Goal: Task Accomplishment & Management: Use online tool/utility

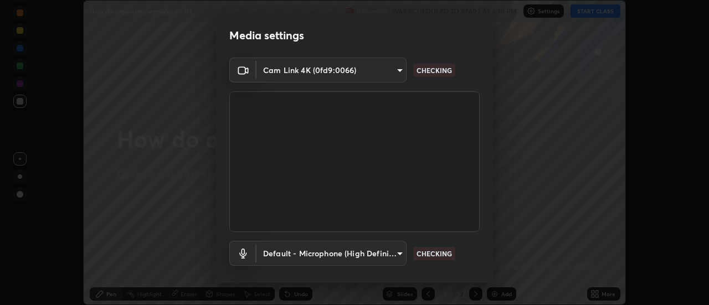
scroll to position [58, 0]
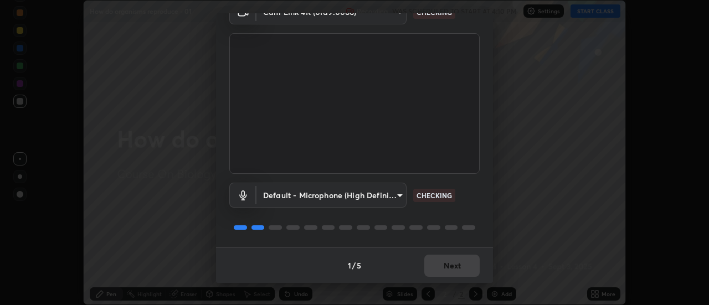
click at [439, 267] on div "1 / 5 Next" at bounding box center [354, 264] width 277 height 35
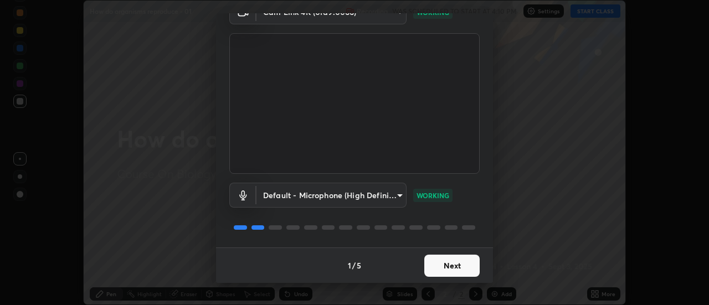
click at [449, 266] on button "Next" at bounding box center [451, 266] width 55 height 22
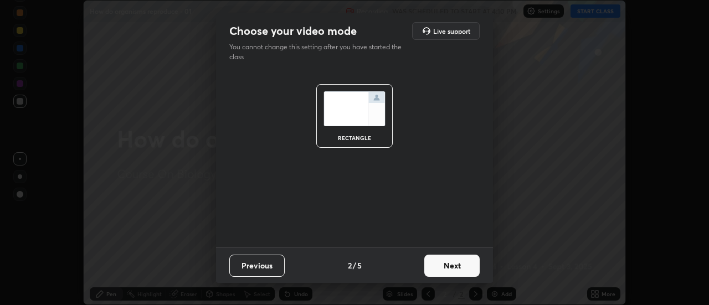
click at [446, 271] on button "Next" at bounding box center [451, 266] width 55 height 22
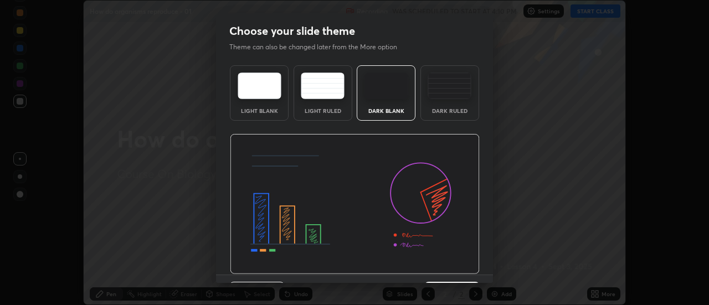
scroll to position [27, 0]
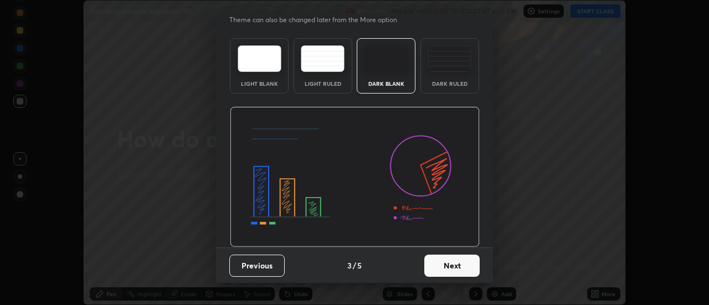
click at [446, 267] on button "Next" at bounding box center [451, 266] width 55 height 22
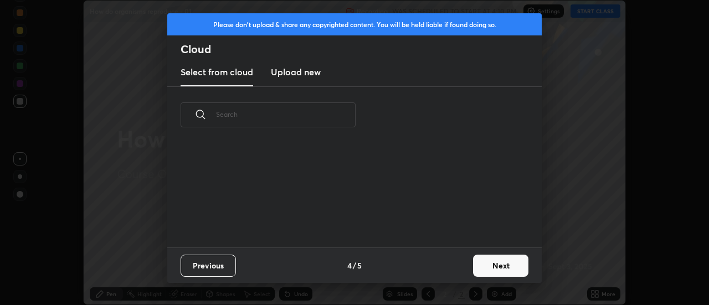
scroll to position [0, 0]
click at [481, 265] on button "Next" at bounding box center [500, 266] width 55 height 22
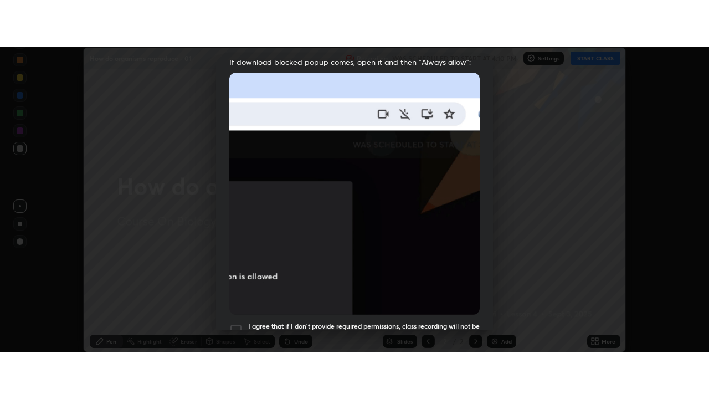
scroll to position [284, 0]
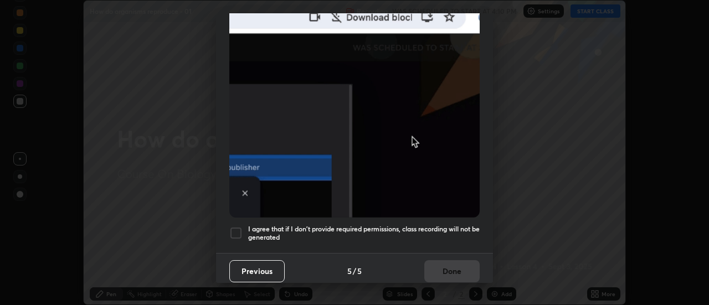
click at [241, 228] on div at bounding box center [235, 232] width 13 height 13
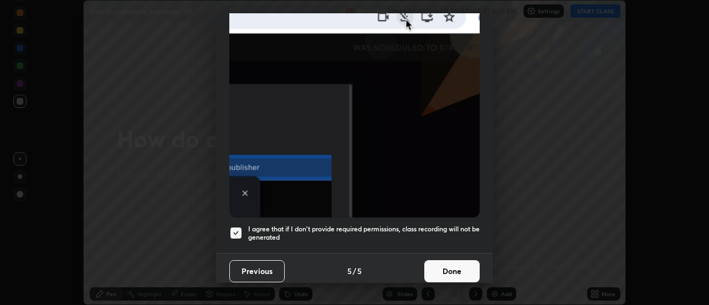
click at [426, 266] on button "Done" at bounding box center [451, 271] width 55 height 22
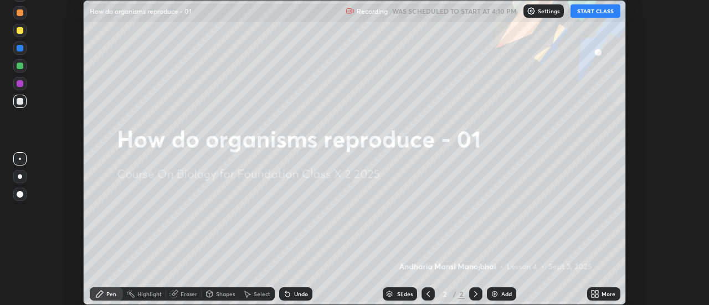
click at [580, 13] on button "START CLASS" at bounding box center [595, 10] width 50 height 13
click at [593, 292] on icon at bounding box center [592, 292] width 3 height 3
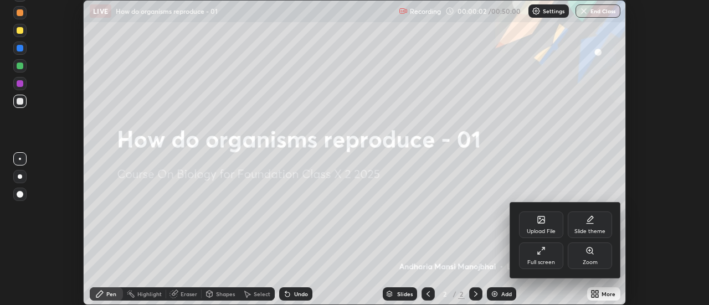
click at [541, 256] on div "Full screen" at bounding box center [541, 255] width 44 height 27
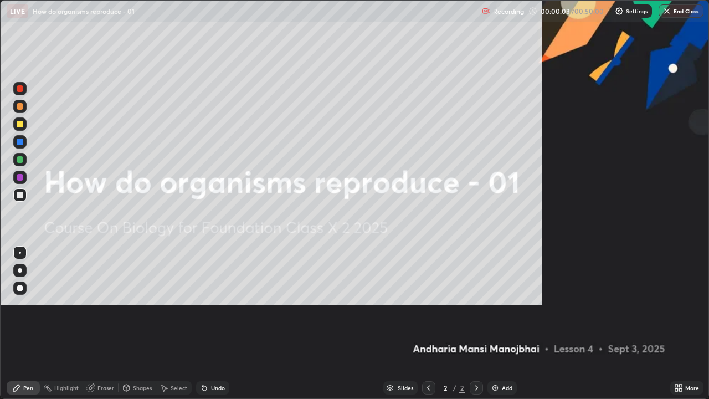
scroll to position [399, 709]
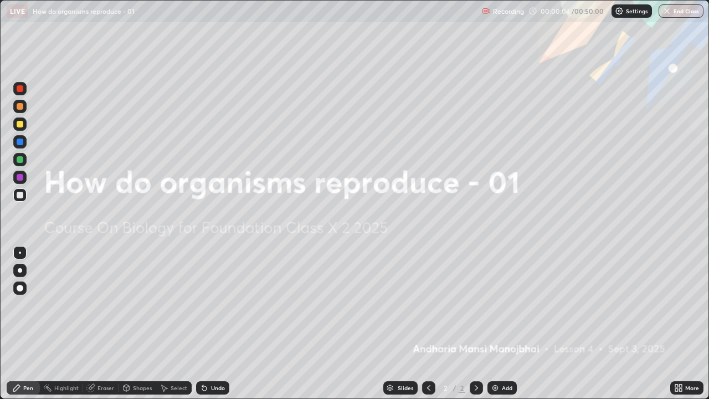
click at [493, 304] on img at bounding box center [494, 387] width 9 height 9
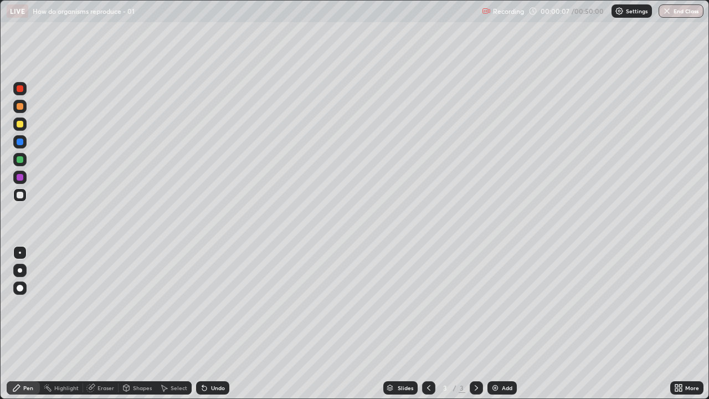
click at [21, 272] on div at bounding box center [19, 270] width 13 height 13
click at [23, 128] on div at bounding box center [19, 123] width 13 height 13
click at [20, 195] on div at bounding box center [20, 195] width 7 height 7
click at [105, 304] on div "Eraser" at bounding box center [105, 388] width 17 height 6
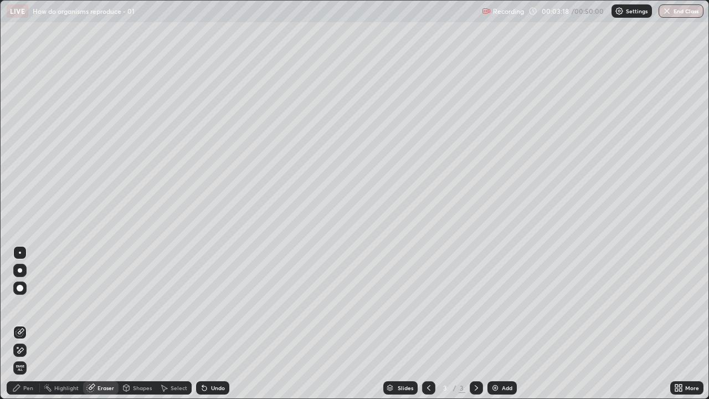
click at [37, 304] on div "Pen" at bounding box center [23, 387] width 33 height 13
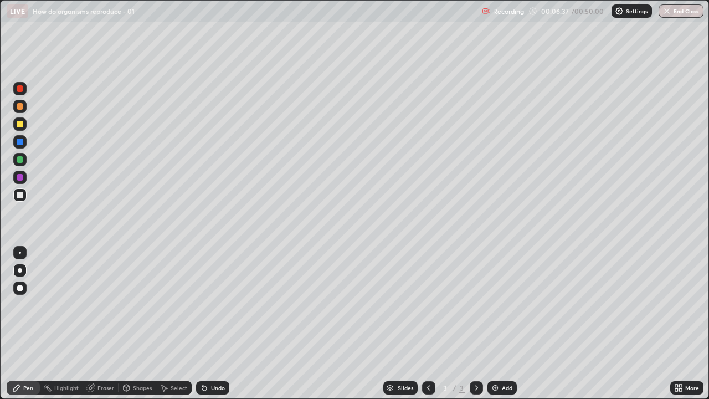
click at [495, 304] on img at bounding box center [494, 387] width 9 height 9
click at [422, 304] on div at bounding box center [428, 387] width 13 height 13
click at [479, 304] on div at bounding box center [475, 387] width 13 height 13
click at [103, 304] on div "Eraser" at bounding box center [100, 387] width 35 height 13
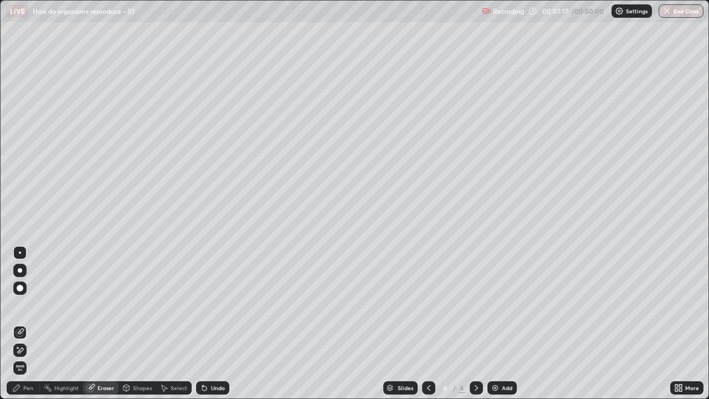
click at [32, 304] on div "Pen" at bounding box center [28, 388] width 10 height 6
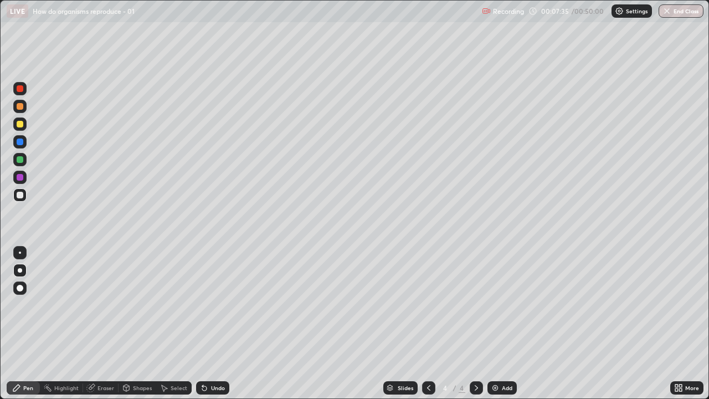
click at [22, 124] on div at bounding box center [20, 124] width 7 height 7
click at [106, 304] on div "Eraser" at bounding box center [105, 388] width 17 height 6
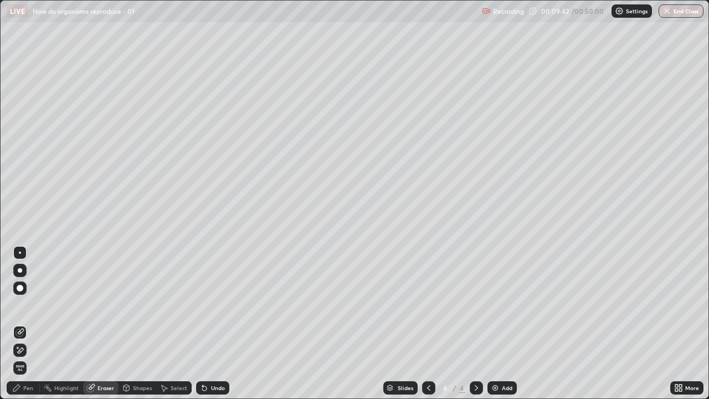
click at [34, 304] on div "Pen" at bounding box center [23, 387] width 33 height 13
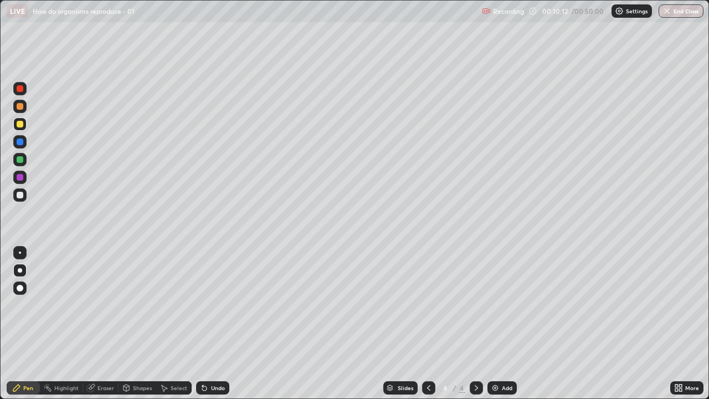
click at [105, 304] on div "Eraser" at bounding box center [105, 388] width 17 height 6
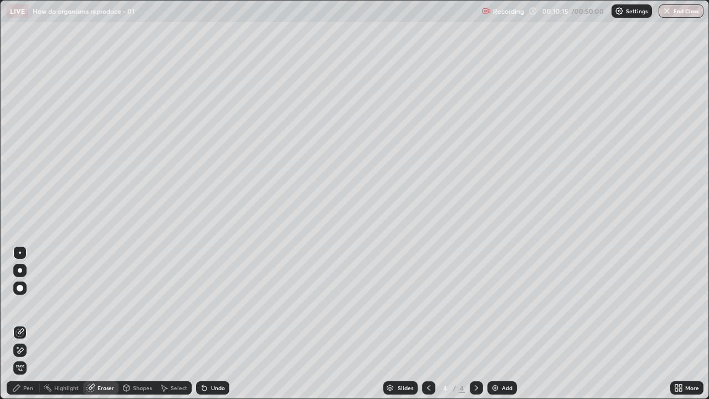
click at [33, 304] on div "Pen" at bounding box center [23, 387] width 33 height 13
click at [33, 304] on div "Pen" at bounding box center [28, 388] width 10 height 6
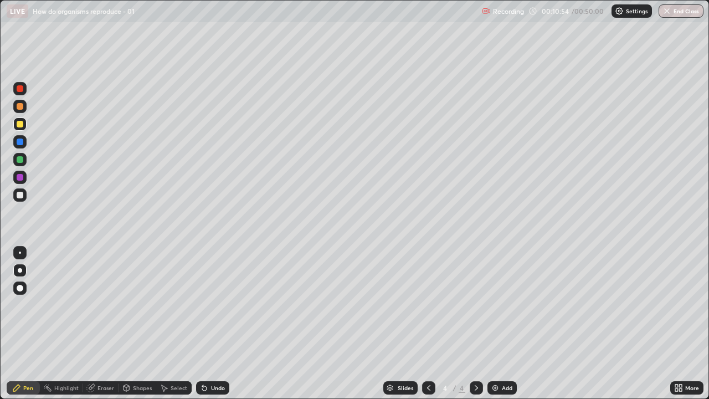
click at [20, 195] on div at bounding box center [20, 195] width 7 height 7
click at [100, 304] on div "Eraser" at bounding box center [105, 388] width 17 height 6
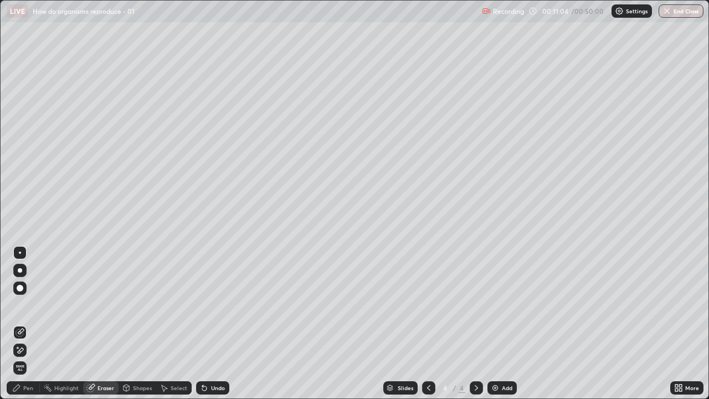
click at [37, 304] on div "Pen" at bounding box center [23, 387] width 33 height 13
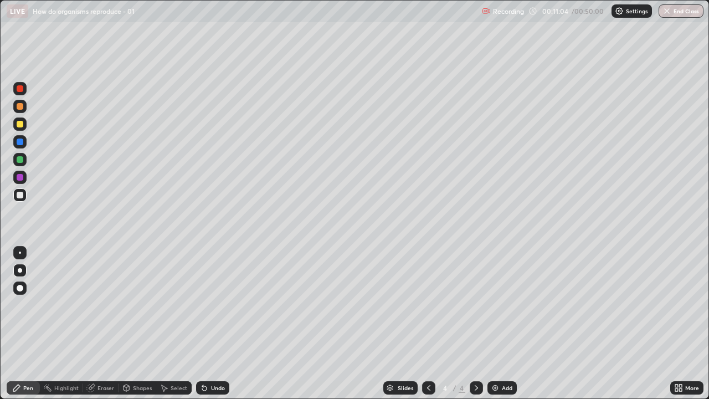
click at [35, 304] on div "Pen" at bounding box center [23, 387] width 33 height 13
click at [23, 126] on div at bounding box center [20, 124] width 7 height 7
click at [104, 304] on div "Eraser" at bounding box center [105, 388] width 17 height 6
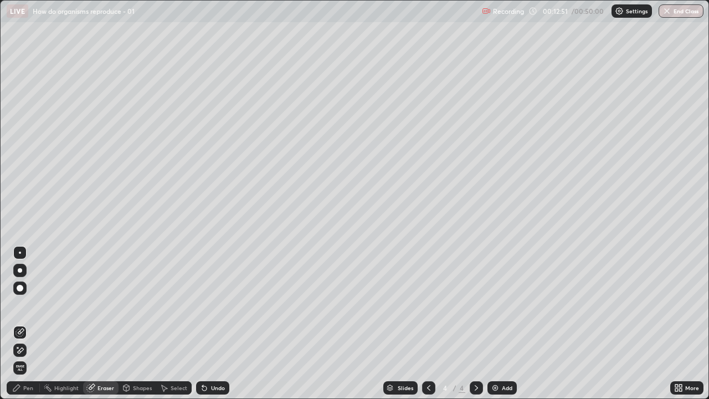
click at [35, 304] on div "Pen" at bounding box center [23, 387] width 33 height 13
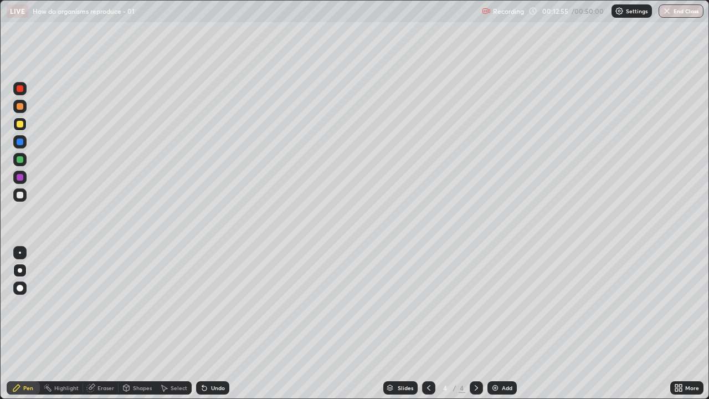
click at [101, 304] on div "Eraser" at bounding box center [105, 388] width 17 height 6
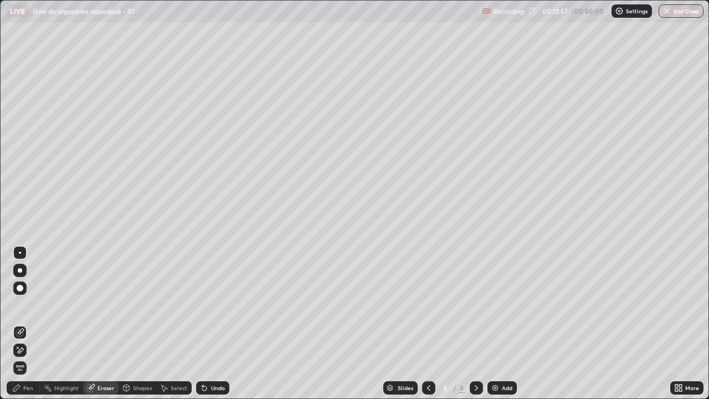
click at [32, 304] on div "Pen" at bounding box center [28, 388] width 10 height 6
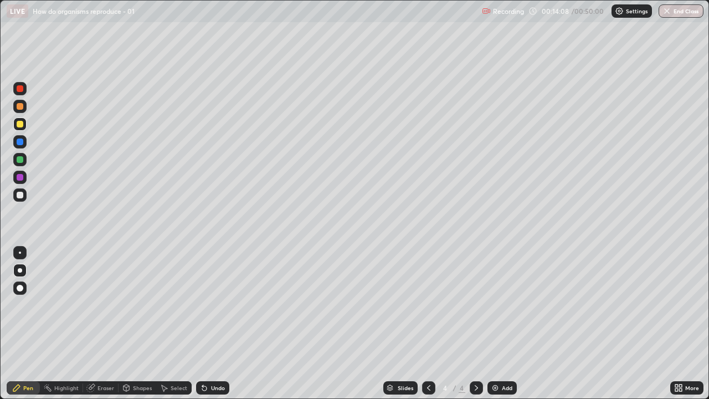
click at [105, 304] on div "Eraser" at bounding box center [105, 388] width 17 height 6
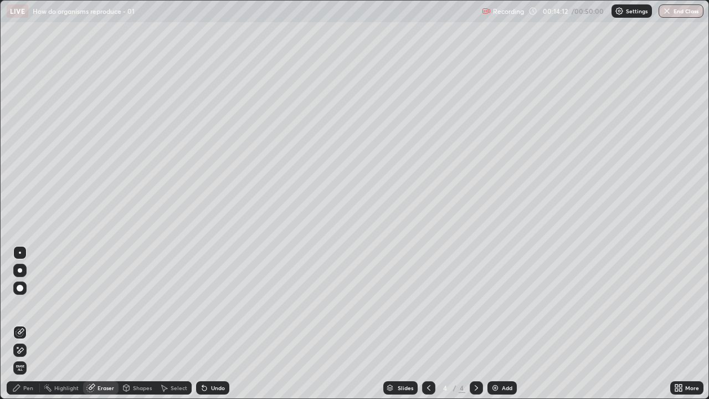
click at [33, 304] on div "Pen" at bounding box center [23, 387] width 33 height 13
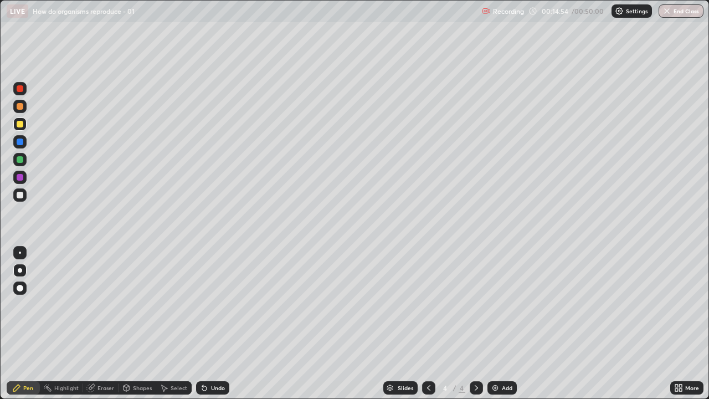
click at [506, 304] on div "Add" at bounding box center [507, 388] width 11 height 6
click at [105, 304] on div "Eraser" at bounding box center [105, 388] width 17 height 6
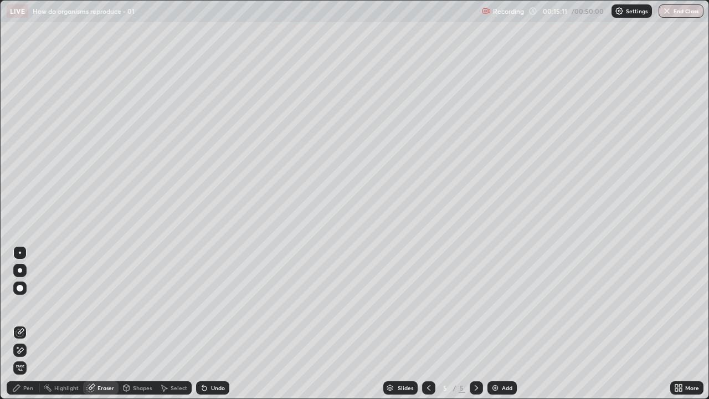
click at [34, 304] on div "Pen" at bounding box center [23, 387] width 33 height 13
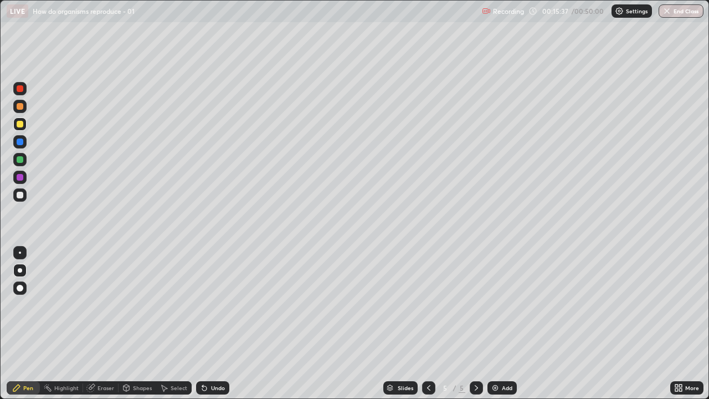
click at [25, 196] on div at bounding box center [19, 194] width 13 height 13
click at [102, 304] on div "Eraser" at bounding box center [105, 388] width 17 height 6
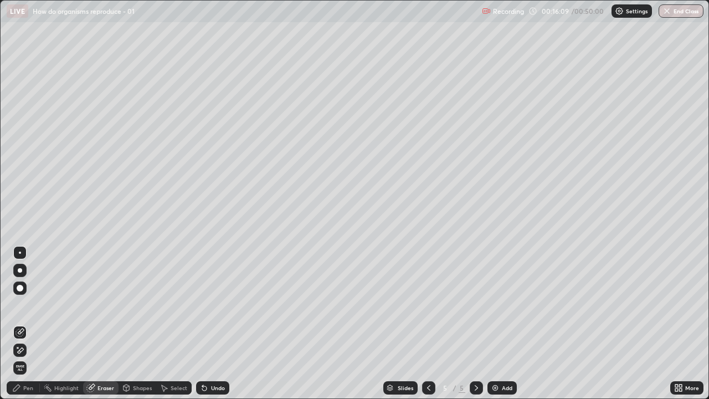
click at [34, 304] on div "Pen" at bounding box center [23, 387] width 33 height 13
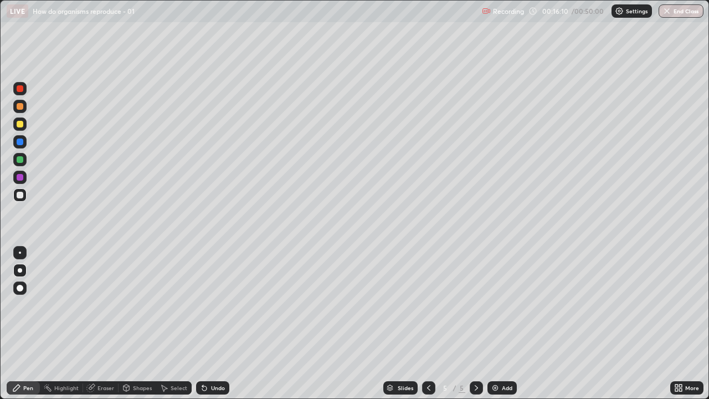
click at [31, 304] on div "Pen" at bounding box center [28, 388] width 10 height 6
click at [24, 125] on div at bounding box center [19, 123] width 13 height 13
click at [107, 304] on div "Eraser" at bounding box center [105, 388] width 17 height 6
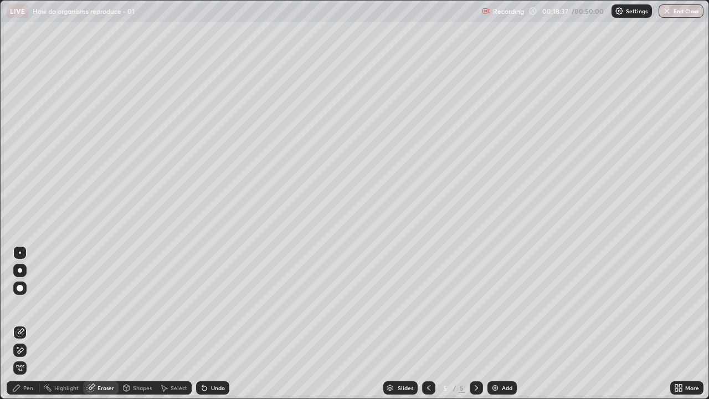
click at [34, 304] on div "Pen" at bounding box center [23, 387] width 33 height 13
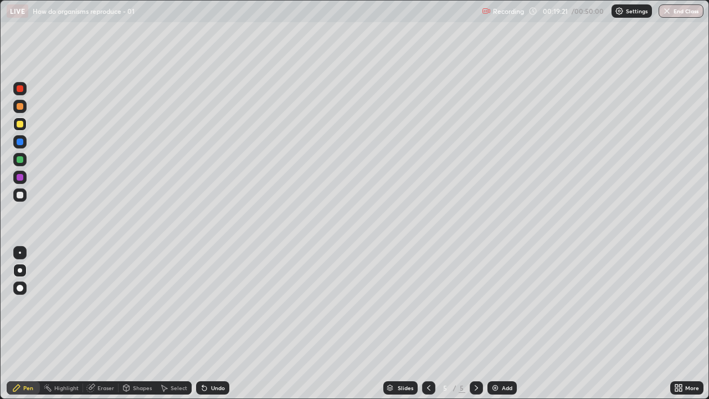
click at [108, 304] on div "Eraser" at bounding box center [105, 388] width 17 height 6
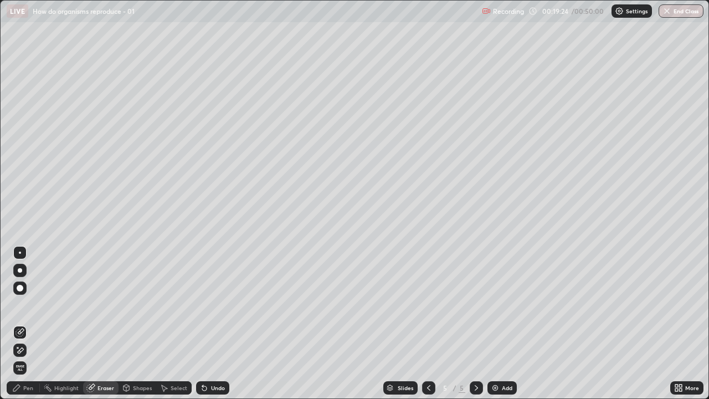
click at [34, 304] on div "Pen" at bounding box center [23, 387] width 33 height 13
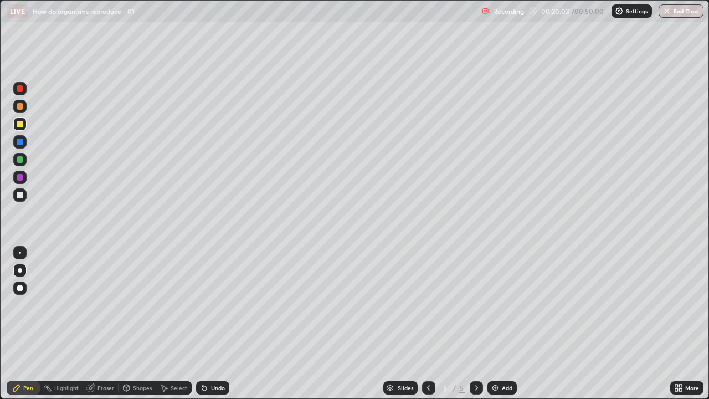
click at [498, 304] on div "Add" at bounding box center [501, 387] width 29 height 13
click at [432, 304] on div at bounding box center [428, 387] width 13 height 13
click at [475, 304] on icon at bounding box center [476, 387] width 9 height 9
click at [19, 196] on div at bounding box center [20, 195] width 7 height 7
click at [97, 304] on div "Eraser" at bounding box center [105, 388] width 17 height 6
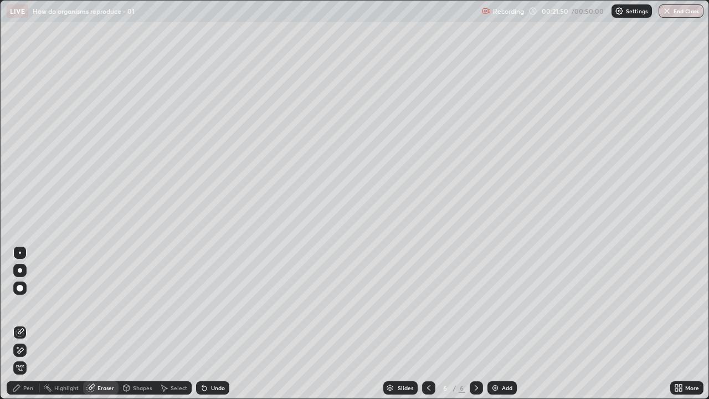
click at [38, 304] on div "Pen" at bounding box center [23, 387] width 33 height 13
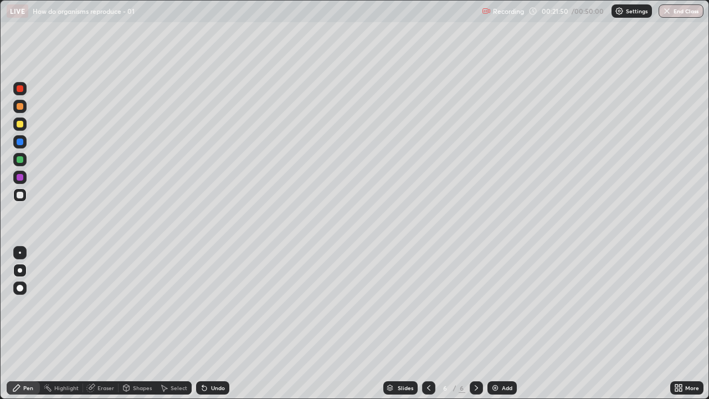
click at [38, 304] on div "Pen" at bounding box center [23, 387] width 33 height 13
click at [102, 304] on div "Eraser" at bounding box center [105, 388] width 17 height 6
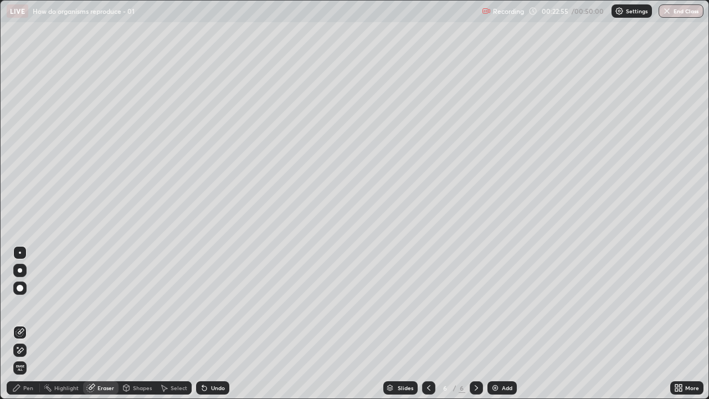
click at [34, 304] on div "Pen" at bounding box center [23, 387] width 33 height 13
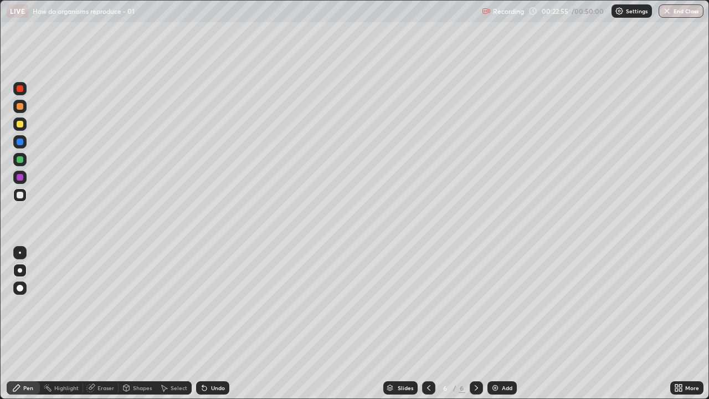
click at [34, 304] on div "Pen" at bounding box center [23, 387] width 33 height 13
click at [108, 304] on div "Eraser" at bounding box center [105, 388] width 17 height 6
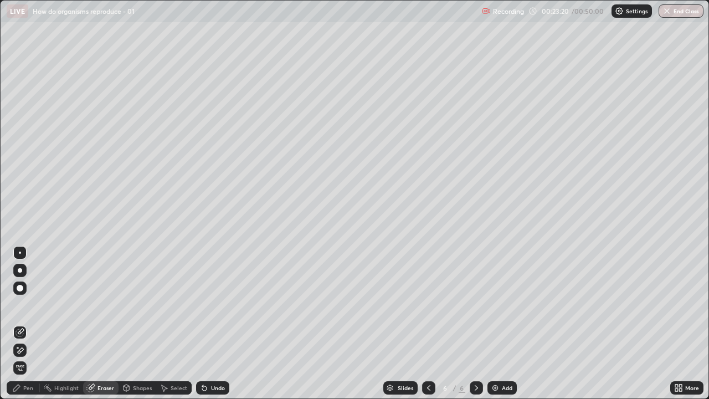
click at [34, 304] on div "Pen" at bounding box center [23, 387] width 33 height 13
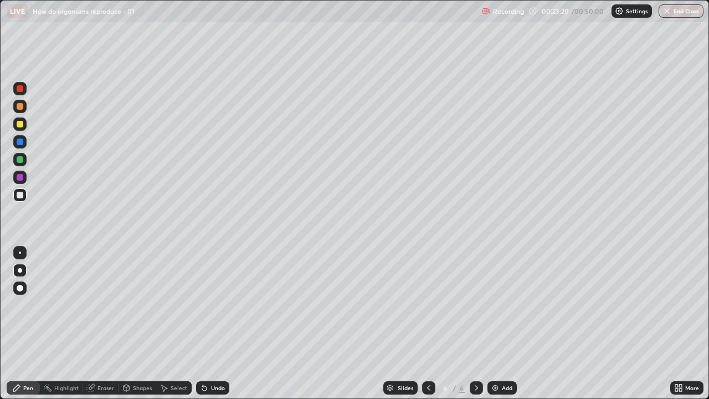
click at [31, 304] on div "Pen" at bounding box center [28, 388] width 10 height 6
click at [105, 304] on div "Eraser" at bounding box center [105, 388] width 17 height 6
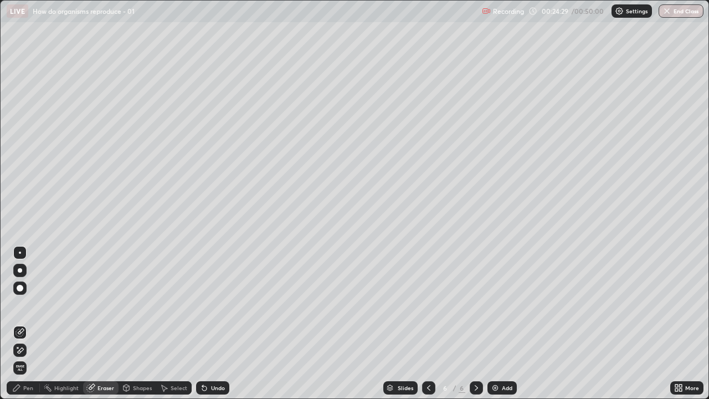
click at [35, 304] on div "Pen" at bounding box center [23, 387] width 33 height 13
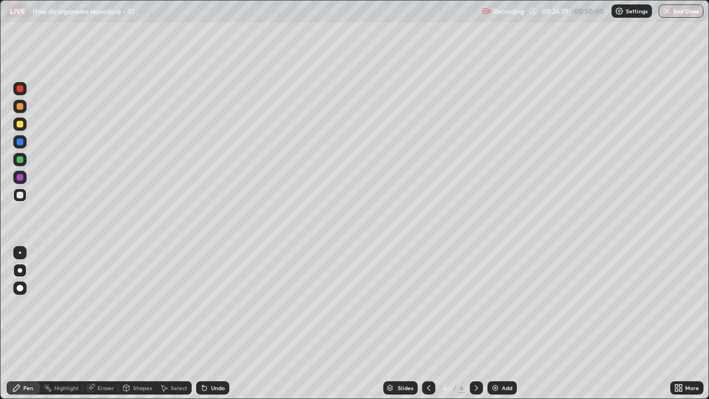
click at [37, 304] on div "Pen" at bounding box center [23, 387] width 33 height 13
click at [104, 304] on div "Eraser" at bounding box center [105, 388] width 17 height 6
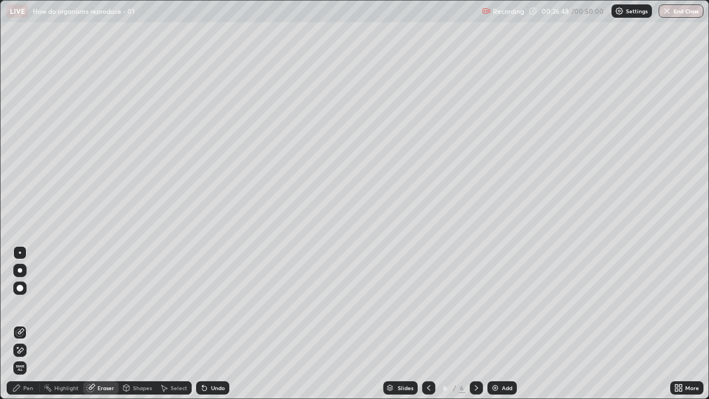
click at [34, 304] on div "Pen" at bounding box center [23, 387] width 33 height 13
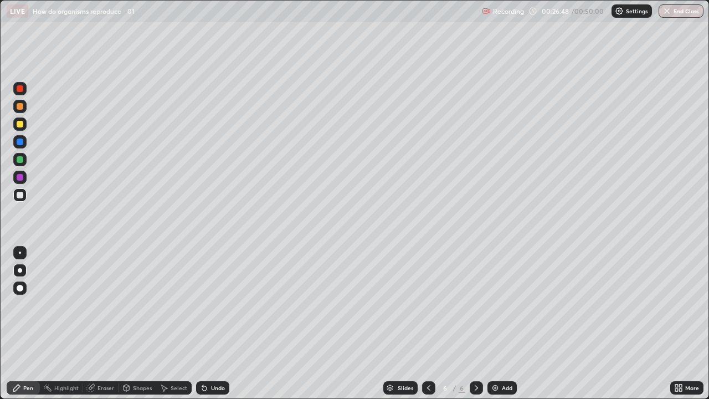
click at [33, 304] on div "Pen" at bounding box center [28, 388] width 10 height 6
click at [499, 304] on div "Add" at bounding box center [501, 387] width 29 height 13
click at [441, 304] on div "7" at bounding box center [445, 387] width 11 height 7
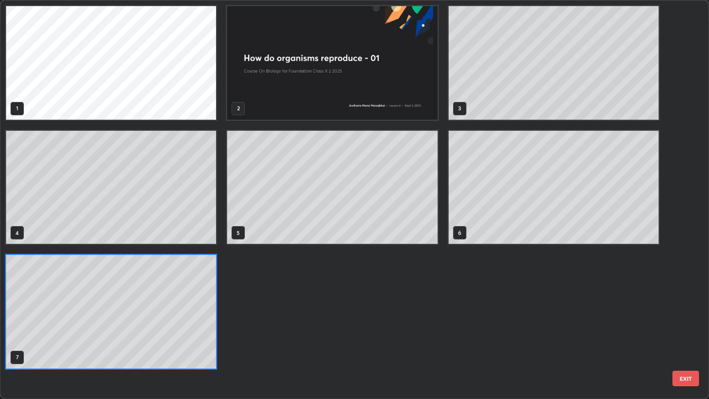
scroll to position [394, 702]
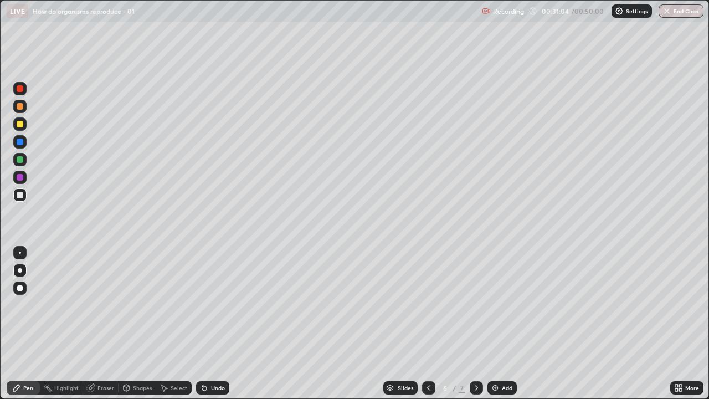
click at [479, 304] on icon at bounding box center [476, 387] width 9 height 9
click at [427, 304] on icon at bounding box center [428, 387] width 9 height 9
click at [426, 304] on icon at bounding box center [428, 387] width 9 height 9
click at [428, 304] on icon at bounding box center [428, 388] width 3 height 6
click at [476, 304] on icon at bounding box center [476, 387] width 9 height 9
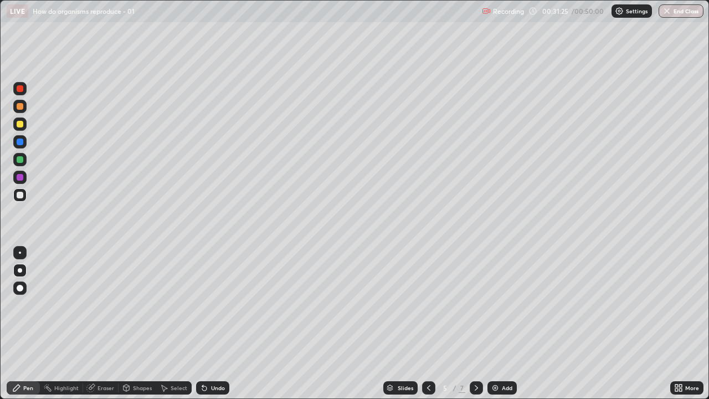
click at [475, 304] on icon at bounding box center [476, 387] width 9 height 9
click at [453, 304] on div "/" at bounding box center [454, 387] width 3 height 7
click at [676, 304] on icon at bounding box center [678, 387] width 9 height 9
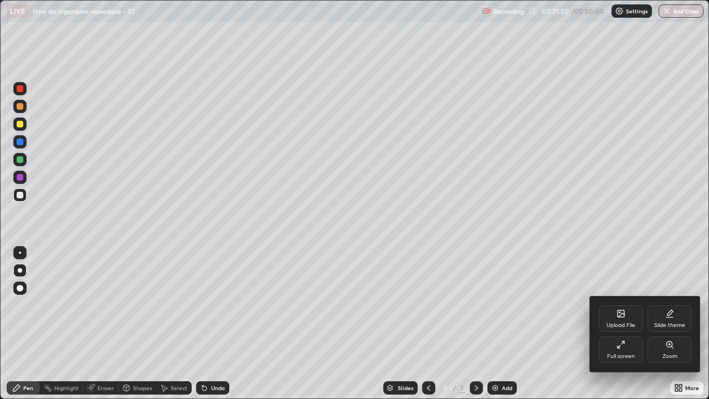
click at [621, 304] on div "Upload File" at bounding box center [620, 325] width 29 height 6
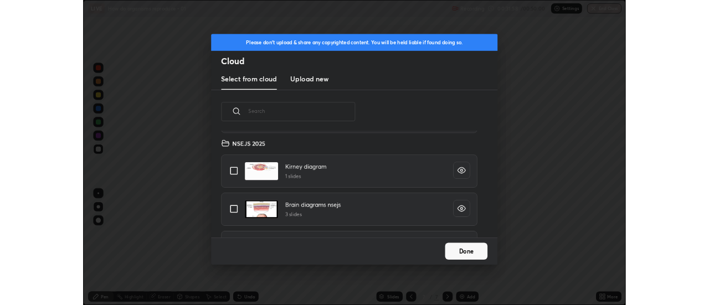
scroll to position [507, 0]
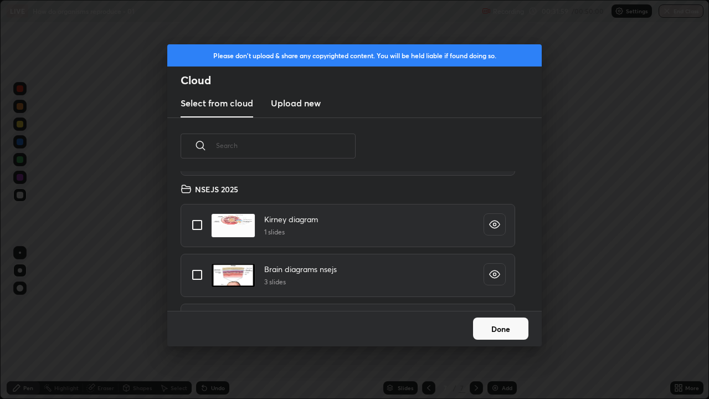
click at [518, 304] on button "Done" at bounding box center [500, 328] width 55 height 22
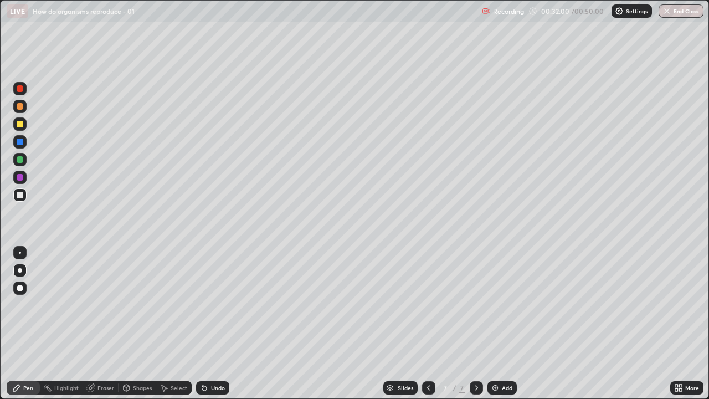
click at [670, 304] on div "More" at bounding box center [686, 387] width 33 height 13
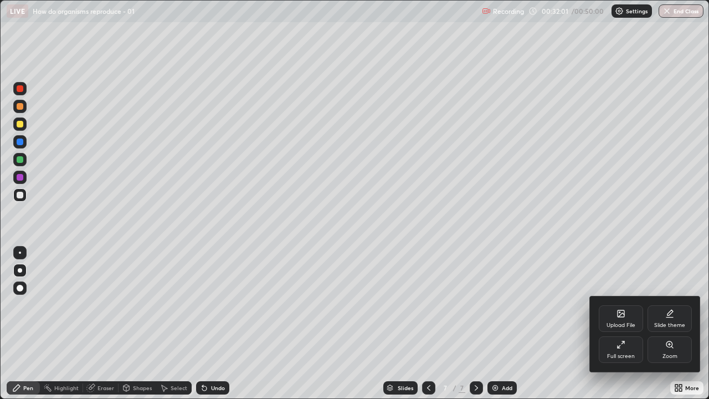
click at [631, 304] on div "Full screen" at bounding box center [621, 356] width 28 height 6
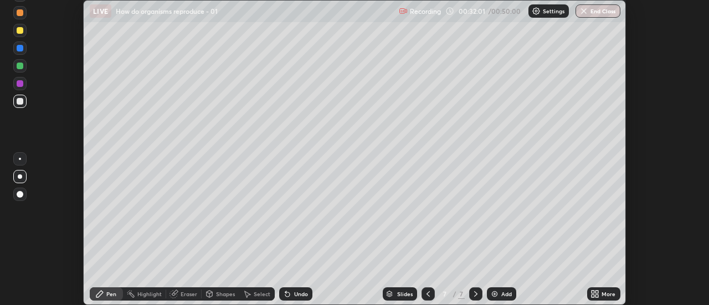
scroll to position [55054, 54650]
click at [587, 297] on div "More" at bounding box center [603, 293] width 33 height 13
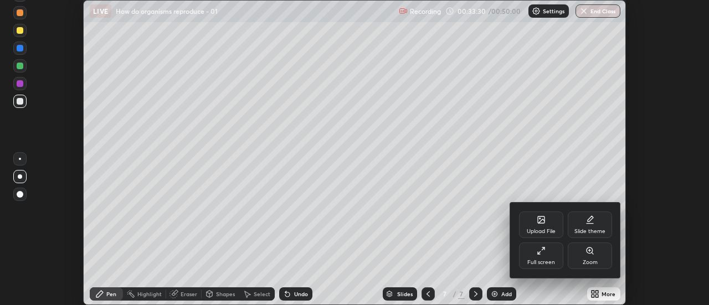
click at [547, 227] on div "Upload File" at bounding box center [541, 224] width 44 height 27
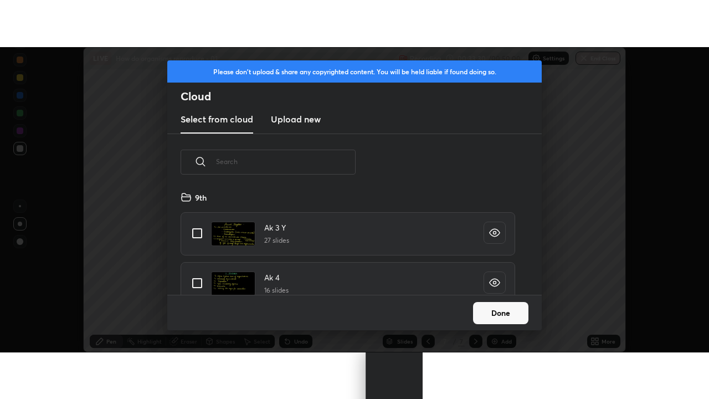
scroll to position [104, 355]
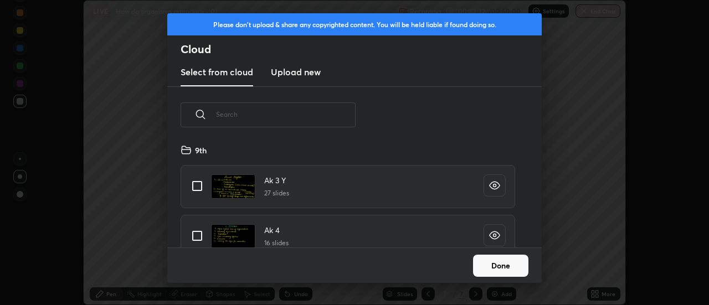
click at [318, 75] on h3 "Upload new" at bounding box center [296, 71] width 50 height 13
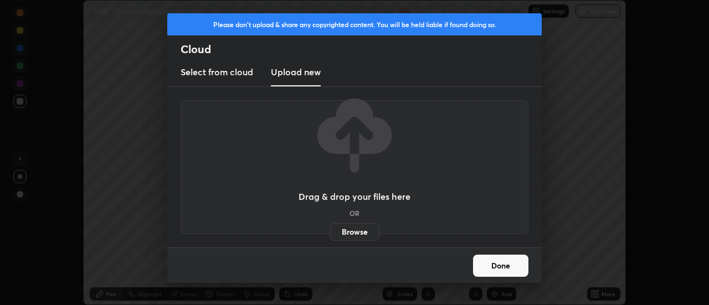
click at [353, 231] on label "Browse" at bounding box center [354, 232] width 49 height 18
click at [330, 231] on input "Browse" at bounding box center [330, 232] width 0 height 18
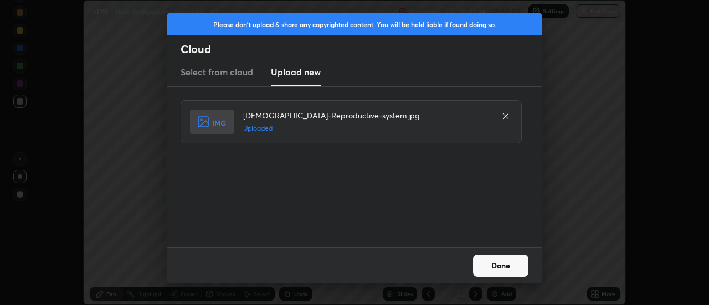
click at [489, 261] on button "Done" at bounding box center [500, 266] width 55 height 22
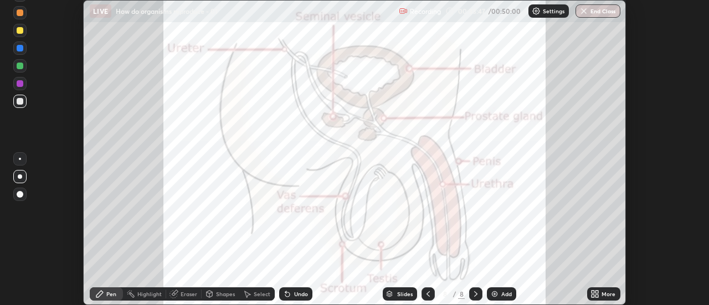
click at [594, 293] on icon at bounding box center [592, 292] width 3 height 3
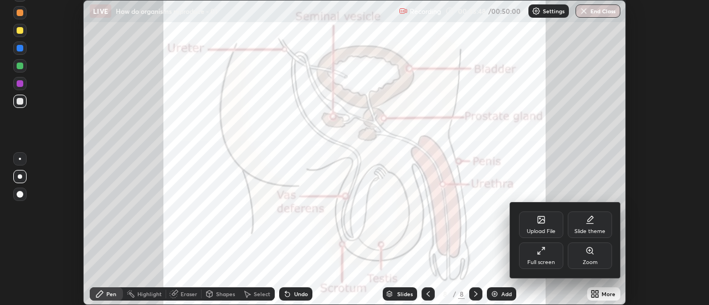
click at [550, 260] on div "Full screen" at bounding box center [541, 263] width 28 height 6
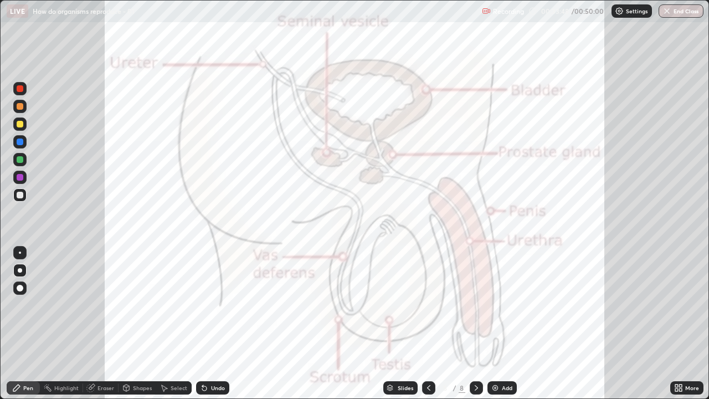
scroll to position [399, 709]
click at [22, 111] on div at bounding box center [19, 106] width 13 height 13
click at [20, 177] on div at bounding box center [20, 177] width 7 height 7
click at [20, 252] on div at bounding box center [20, 252] width 2 height 2
click at [21, 161] on div at bounding box center [20, 159] width 7 height 7
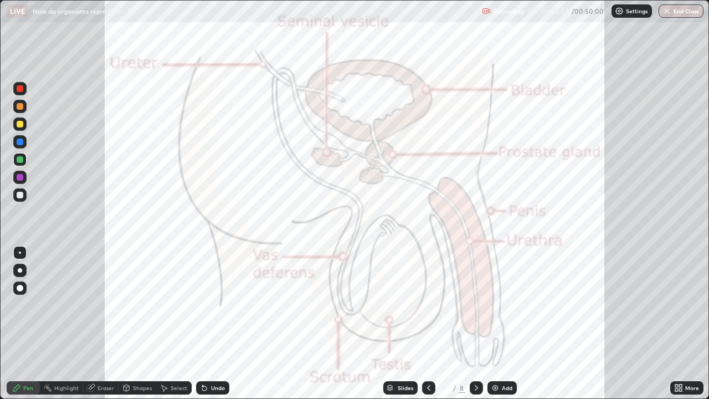
click at [24, 177] on div at bounding box center [19, 177] width 13 height 13
click at [22, 144] on div at bounding box center [20, 141] width 7 height 7
click at [427, 304] on icon at bounding box center [428, 387] width 9 height 9
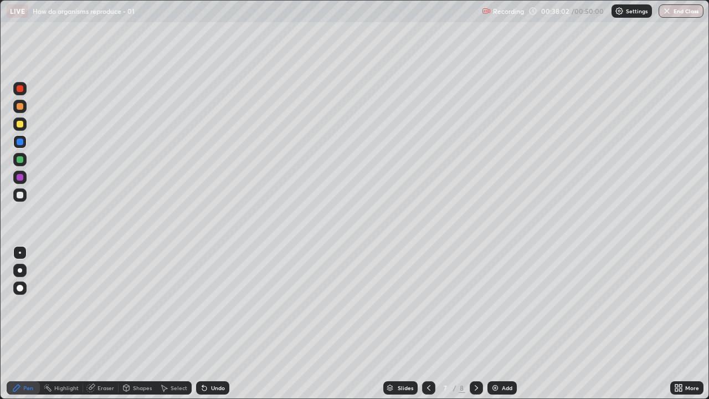
click at [427, 304] on icon at bounding box center [428, 387] width 9 height 9
click at [433, 304] on div at bounding box center [428, 387] width 13 height 13
click at [476, 304] on icon at bounding box center [475, 388] width 3 height 6
click at [475, 304] on icon at bounding box center [476, 387] width 9 height 9
click at [481, 304] on div at bounding box center [475, 387] width 13 height 13
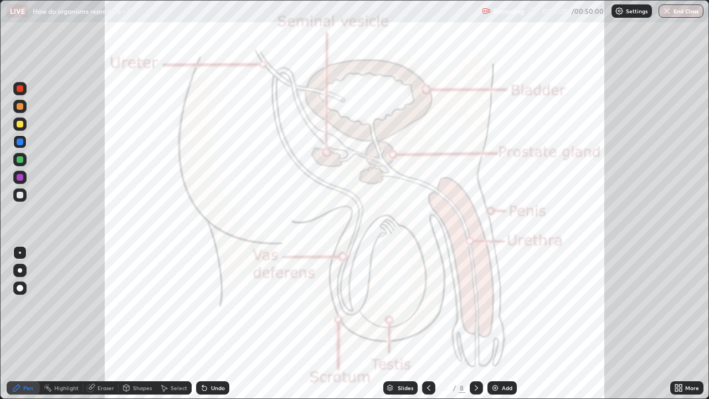
click at [430, 304] on icon at bounding box center [428, 387] width 9 height 9
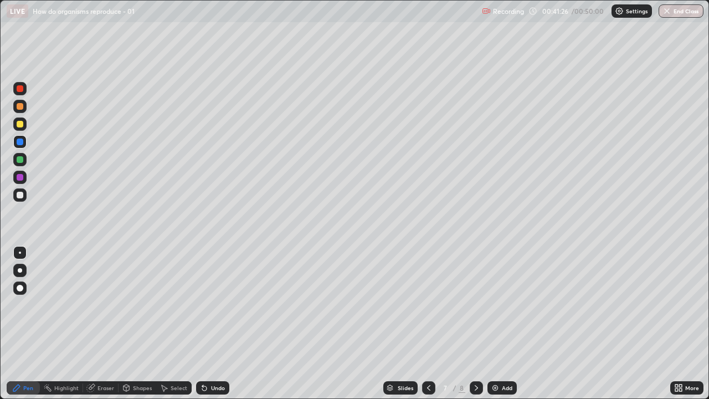
click at [478, 304] on div at bounding box center [475, 387] width 13 height 22
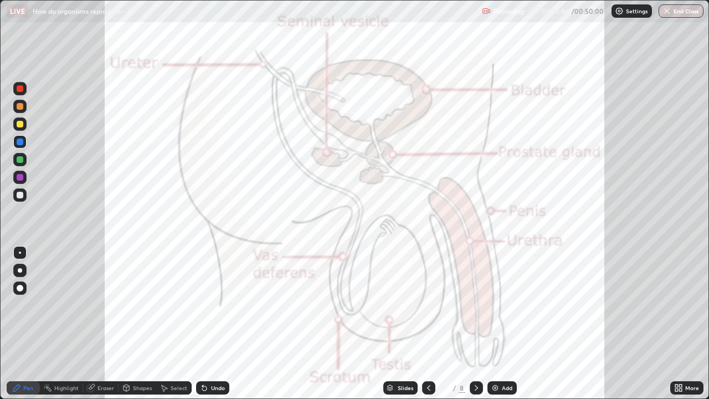
click at [427, 304] on icon at bounding box center [428, 387] width 9 height 9
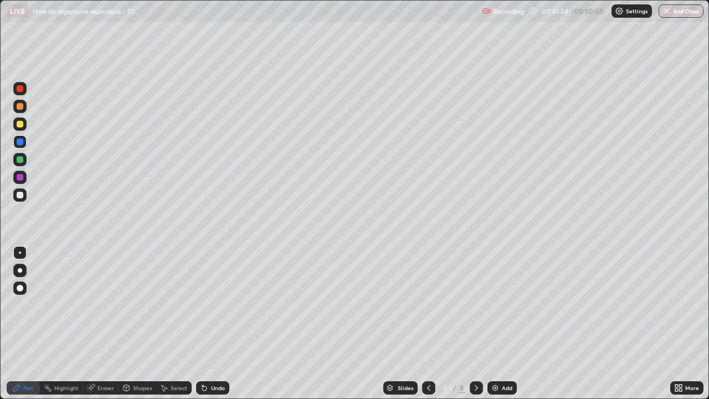
click at [19, 197] on div at bounding box center [20, 195] width 7 height 7
click at [20, 194] on div at bounding box center [20, 195] width 7 height 7
click at [20, 269] on div at bounding box center [20, 270] width 4 height 4
click at [21, 125] on div at bounding box center [20, 124] width 7 height 7
click at [91, 304] on icon at bounding box center [90, 387] width 7 height 7
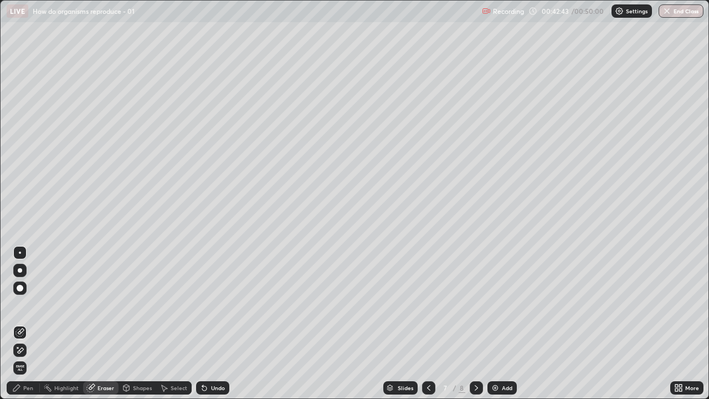
click at [35, 304] on div "Pen" at bounding box center [23, 387] width 33 height 13
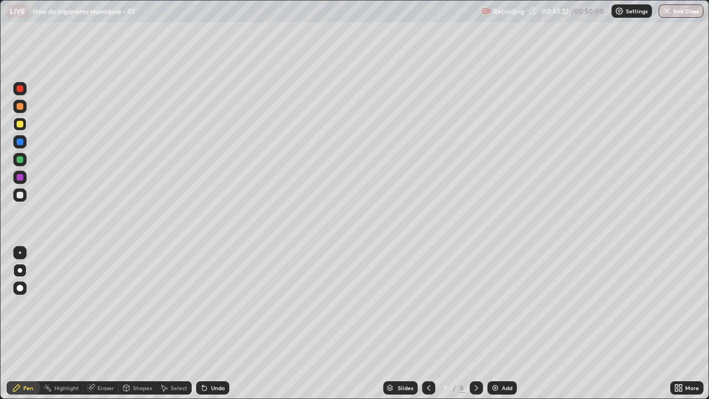
click at [427, 304] on icon at bounding box center [428, 387] width 9 height 9
click at [475, 304] on icon at bounding box center [476, 387] width 9 height 9
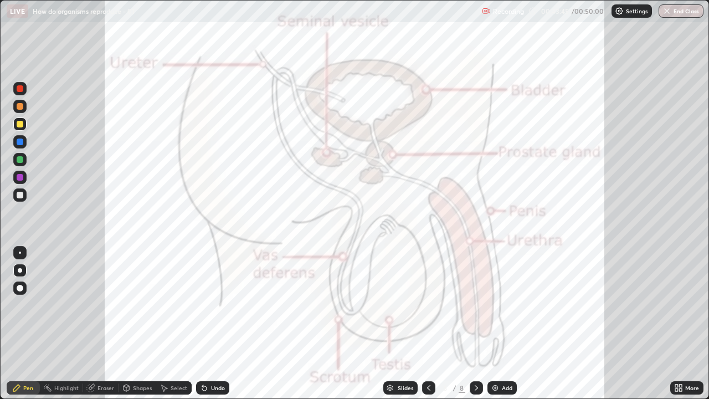
click at [427, 304] on icon at bounding box center [428, 387] width 9 height 9
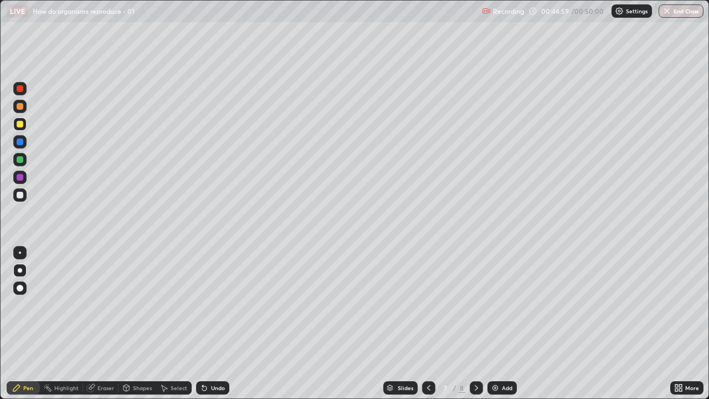
click at [673, 11] on button "End Class" at bounding box center [680, 10] width 45 height 13
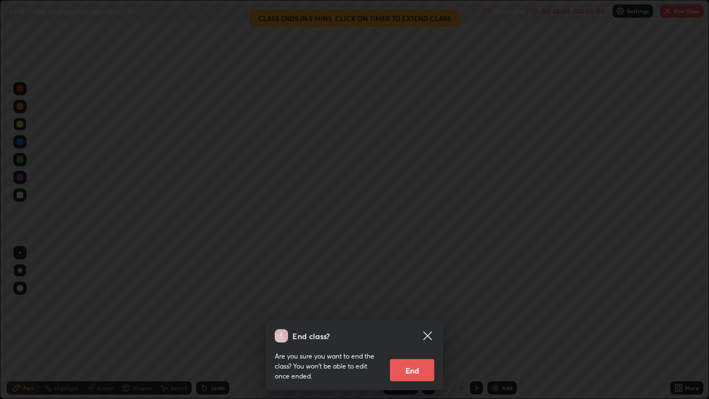
click at [412, 304] on button "End" at bounding box center [412, 370] width 44 height 22
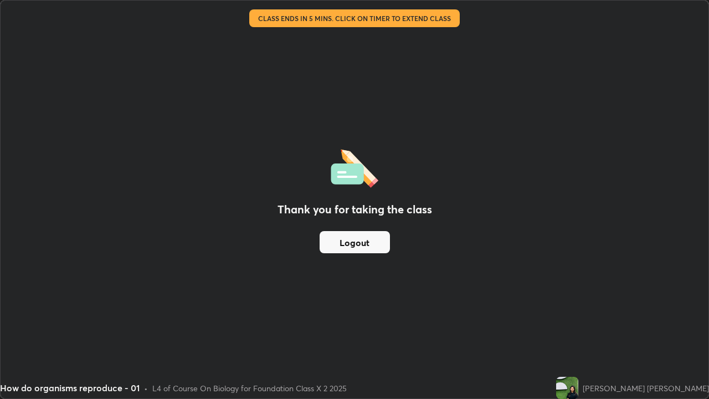
click at [358, 240] on button "Logout" at bounding box center [354, 242] width 70 height 22
